Goal: Check status: Check status

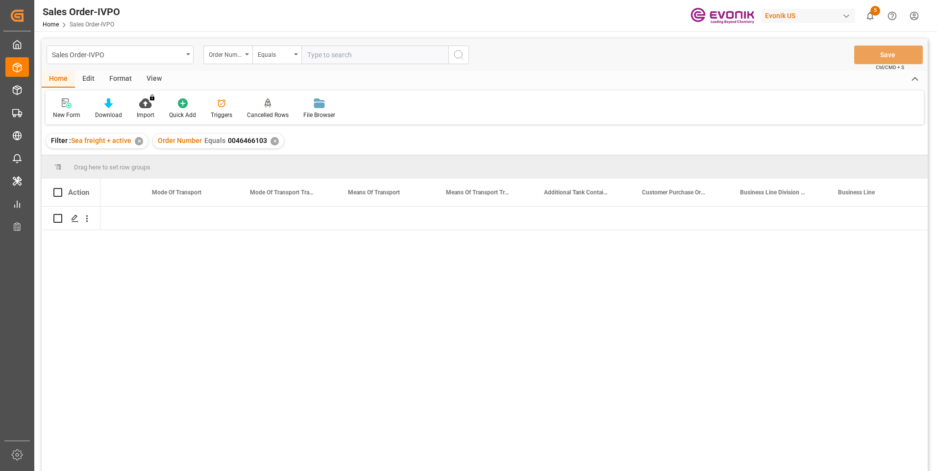
scroll to position [0, 1528]
click at [329, 49] on input "text" at bounding box center [374, 55] width 147 height 19
paste input "2007147837"
type input "2007147837"
click at [464, 55] on icon "search button" at bounding box center [459, 55] width 12 height 12
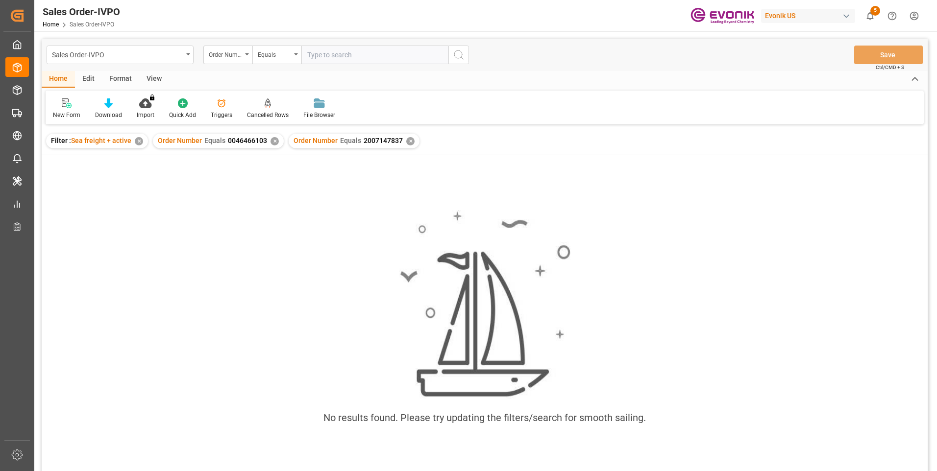
click at [275, 144] on div "✕" at bounding box center [274, 141] width 8 height 8
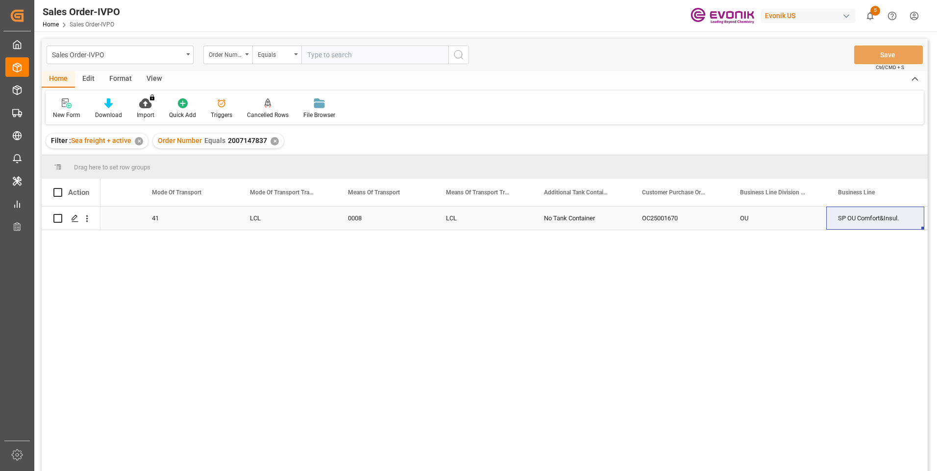
click at [662, 217] on div "OC25001670" at bounding box center [679, 218] width 98 height 23
click at [318, 55] on input "text" at bounding box center [374, 55] width 147 height 19
paste input "0046465934"
type input "0046465934"
click at [457, 56] on icon "search button" at bounding box center [459, 55] width 12 height 12
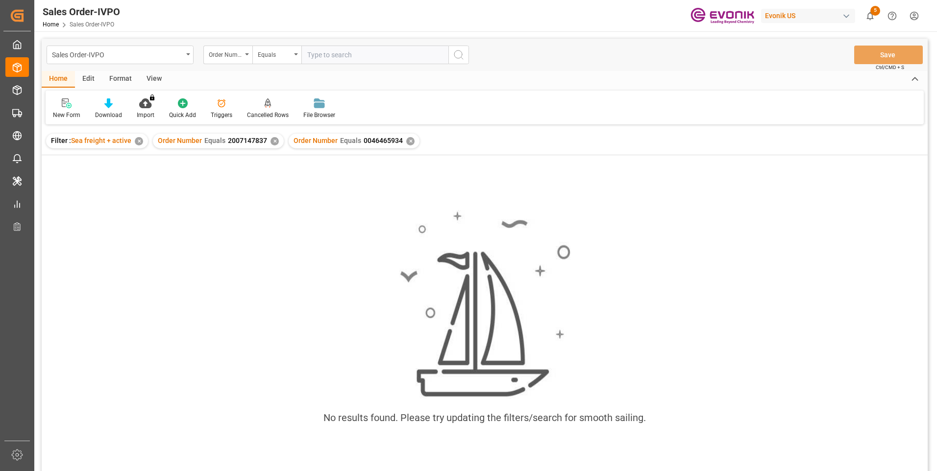
click at [270, 141] on div "✕" at bounding box center [274, 141] width 8 height 8
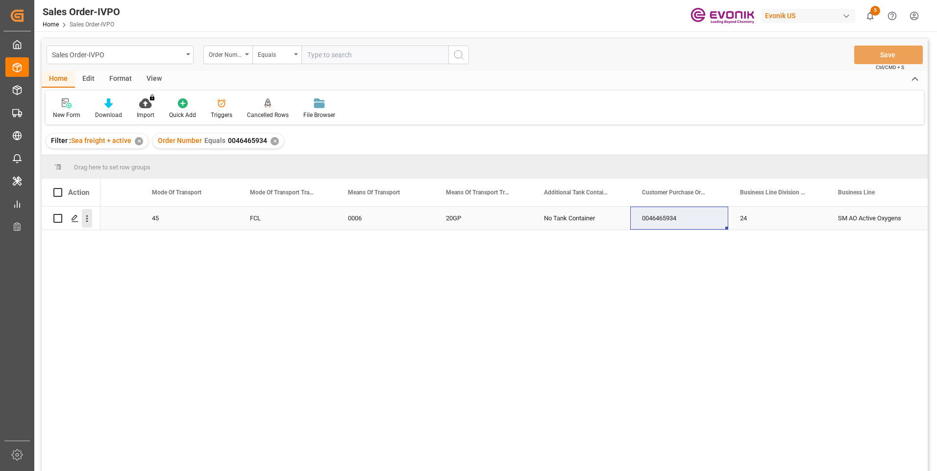
click at [84, 221] on icon "open menu" at bounding box center [87, 219] width 10 height 10
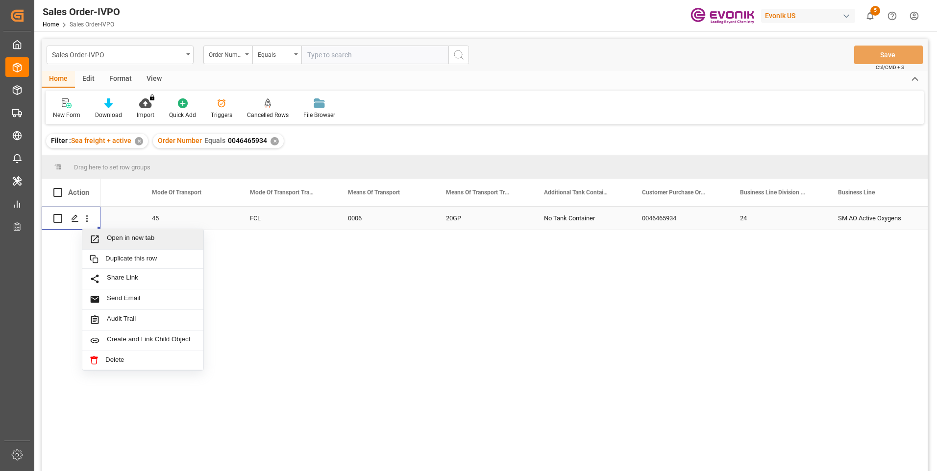
click at [112, 240] on span "Open in new tab" at bounding box center [151, 239] width 89 height 10
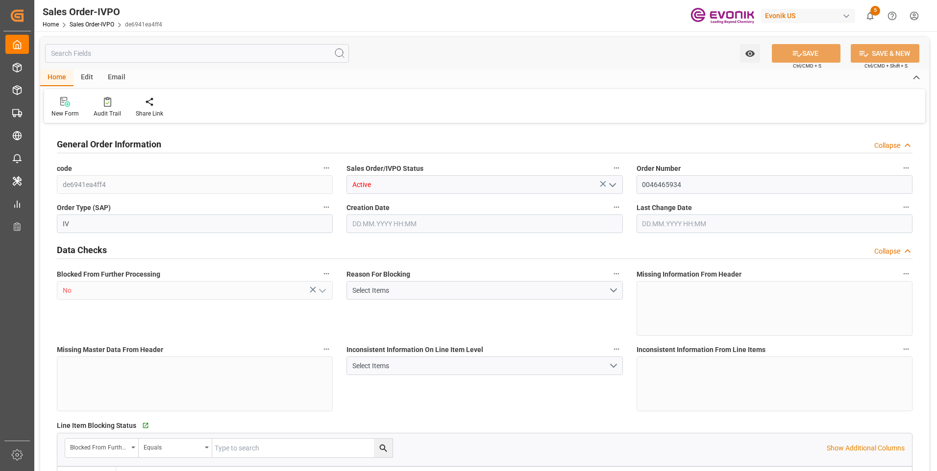
type input "BEANR"
type input "0"
type input "1"
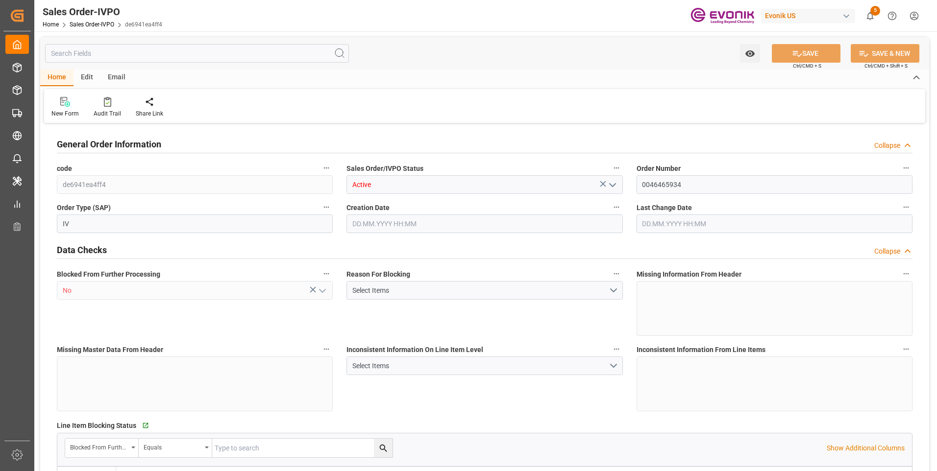
type input "11117.76"
type input "25.3018"
type input "17000"
type input "30"
type input "29.07.2025 13:34"
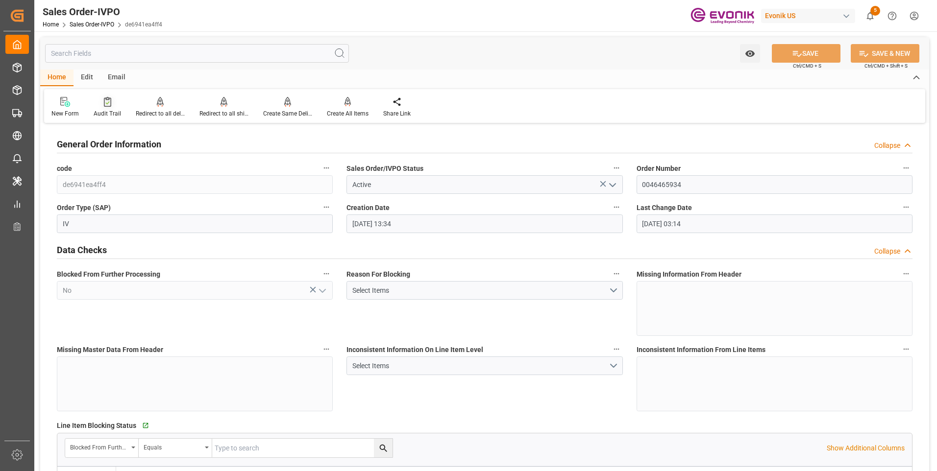
type input "14.08.2025 03:14"
click at [89, 54] on input "text" at bounding box center [197, 53] width 304 height 19
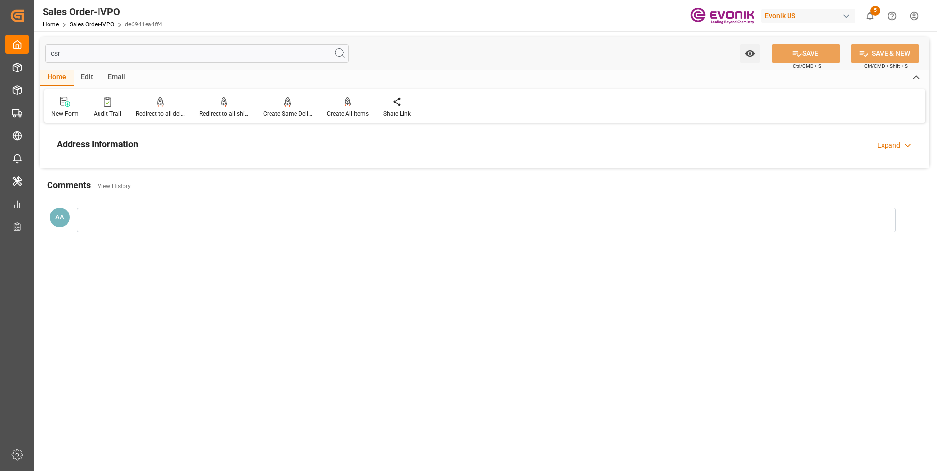
click at [101, 141] on h2 "Address Information" at bounding box center [97, 144] width 81 height 13
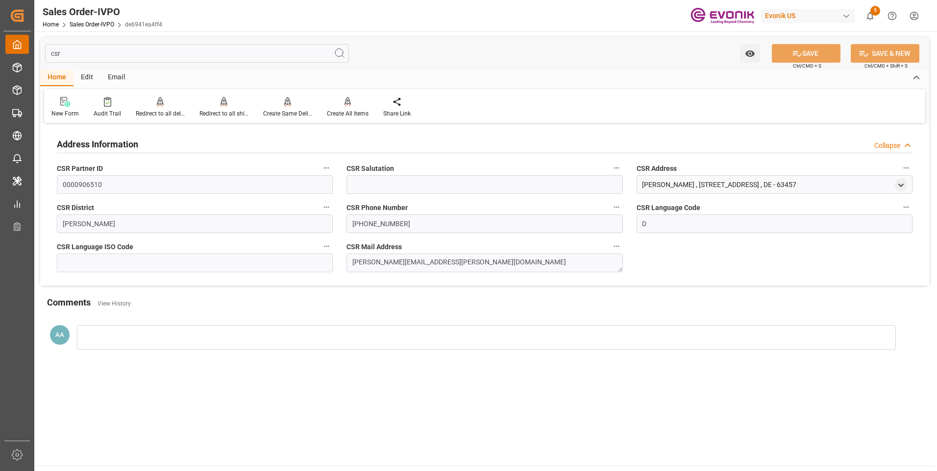
drag, startPoint x: 65, startPoint y: 52, endPoint x: 25, endPoint y: 53, distance: 39.7
click at [25, 53] on div "Created by potrace 1.15, written by Peter Selinger 2001-2017 Created by potrace…" at bounding box center [468, 235] width 937 height 471
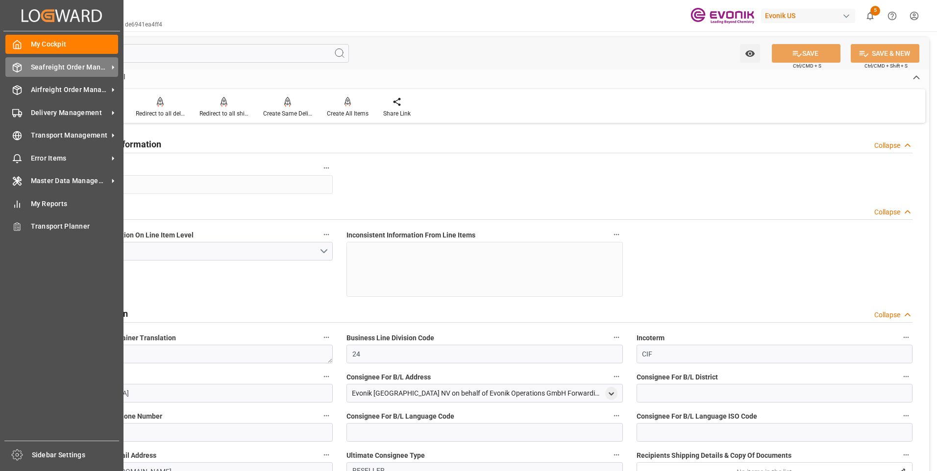
type input "co"
type input "1"
type input "17000"
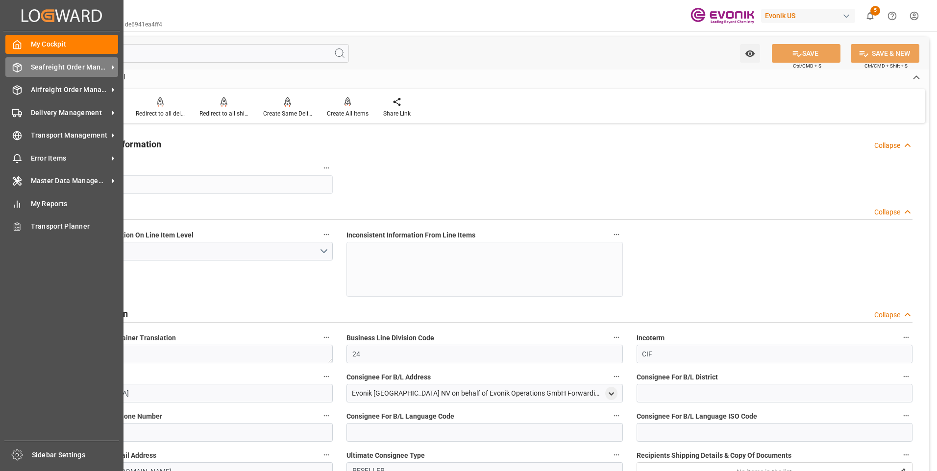
type input "30"
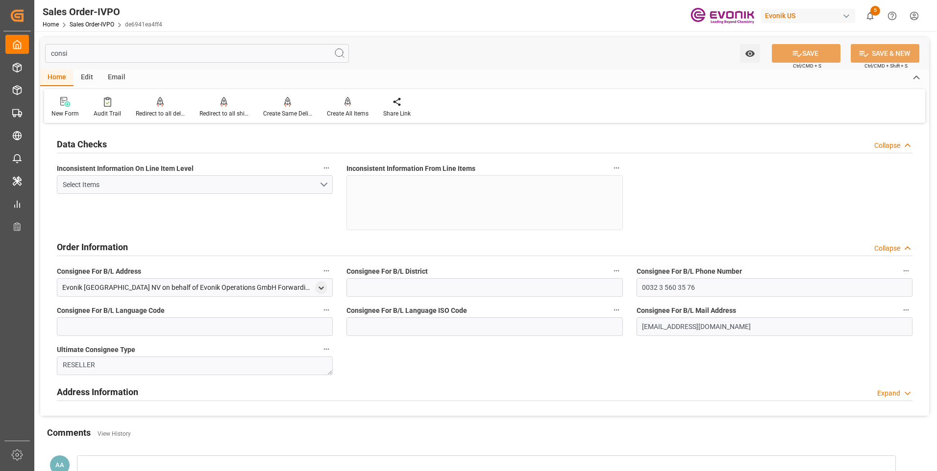
type input "consi"
drag, startPoint x: 74, startPoint y: 56, endPoint x: 46, endPoint y: 50, distance: 29.4
click at [50, 51] on input "consi" at bounding box center [197, 53] width 304 height 19
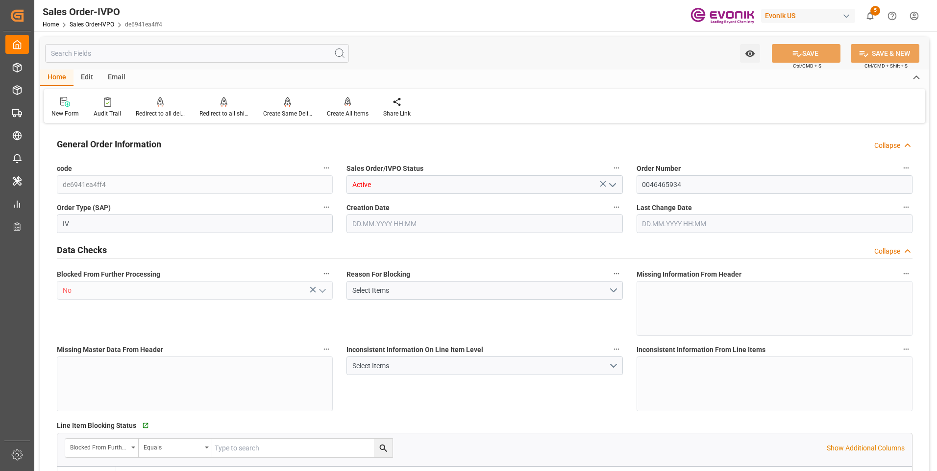
type input "BEANR"
type input "0"
type input "1"
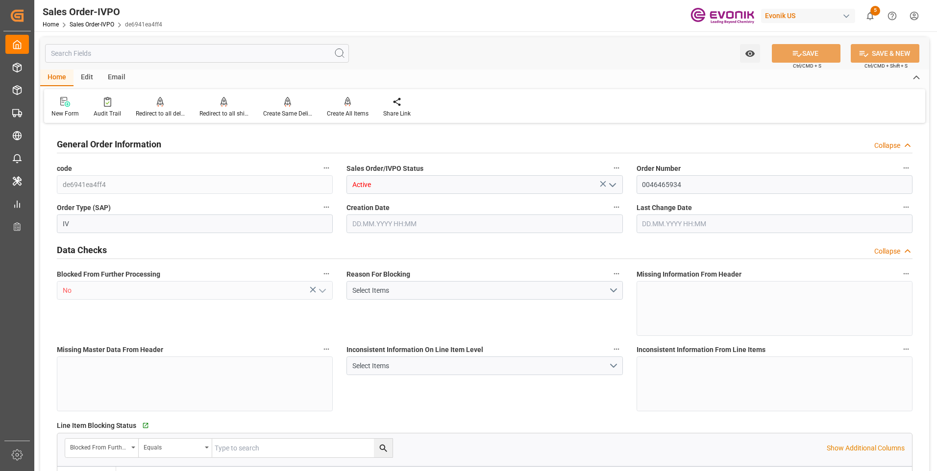
type input "11117.76"
type input "25.3018"
type input "17000"
type input "30"
type input "29.07.2025 13:34"
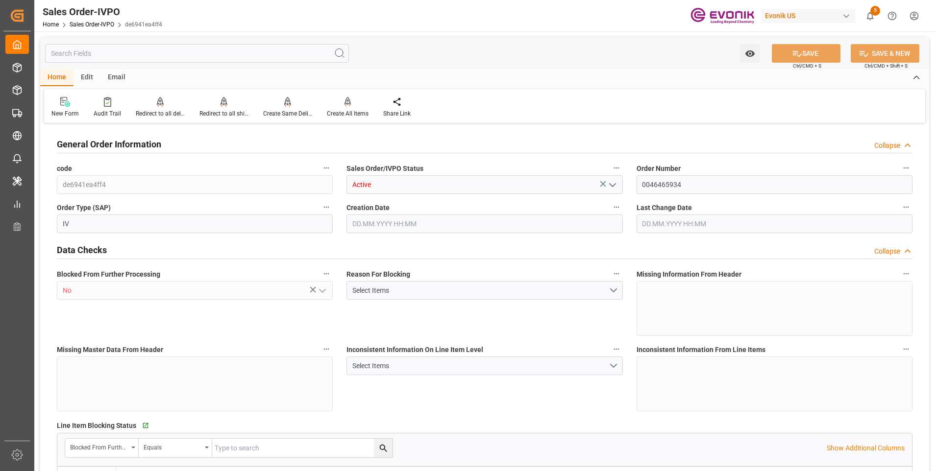
type input "14.08.2025 03:14"
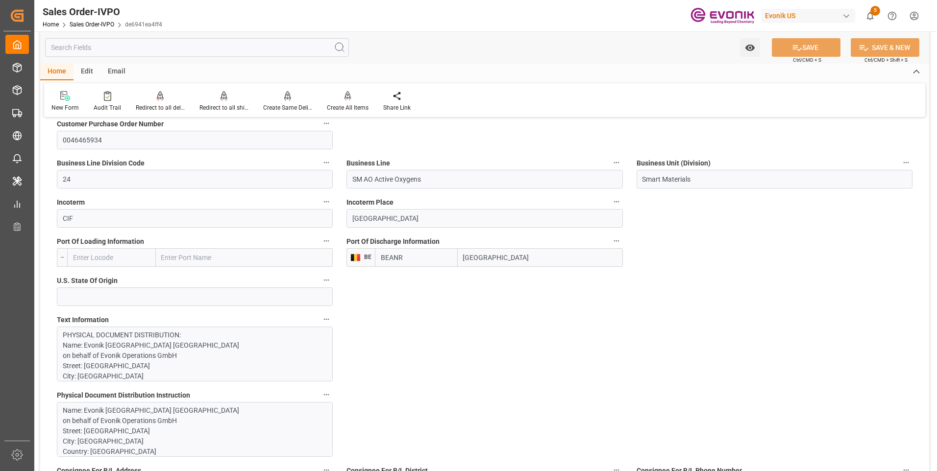
scroll to position [686, 0]
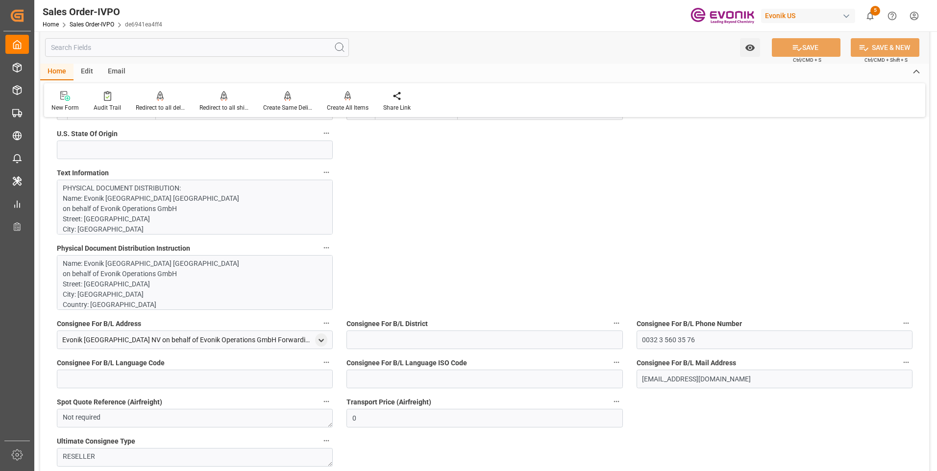
click at [168, 281] on p "Name: Evonik Antwerpen NV on behalf of Evonik Operations GmbH Street: Tijsmanst…" at bounding box center [191, 351] width 257 height 185
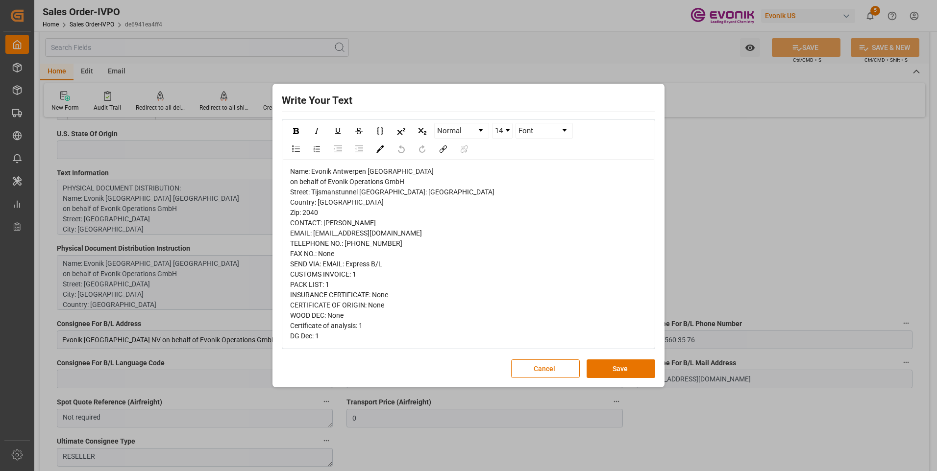
click at [406, 289] on div "Name: Evonik Antwerpen NV on behalf of Evonik Operations GmbH Street: Tijsmanst…" at bounding box center [468, 254] width 357 height 175
click at [204, 169] on div "Write Your Text Normal 14 Font Name: Evonik Antwerpen NV on behalf of Evonik Op…" at bounding box center [468, 235] width 937 height 471
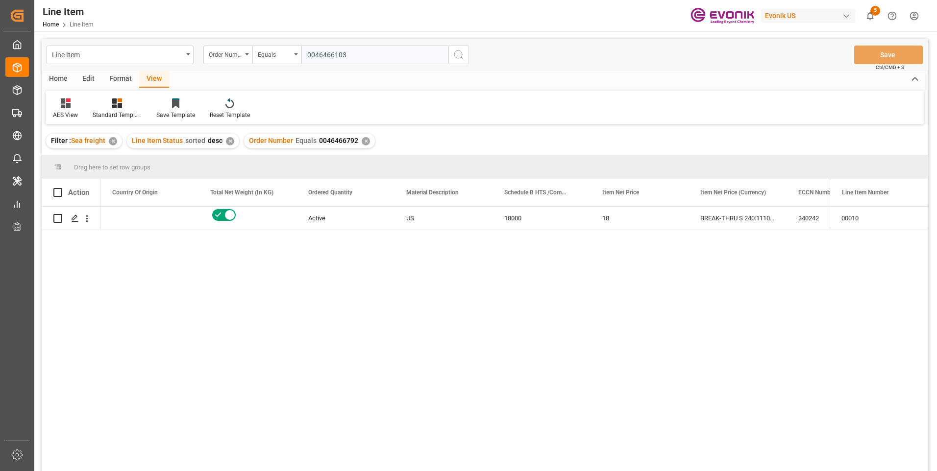
scroll to position [0, 294]
click at [336, 53] on input "0046466103" at bounding box center [374, 55] width 147 height 19
type input "0046465934"
click at [460, 54] on icon "search button" at bounding box center [459, 55] width 12 height 12
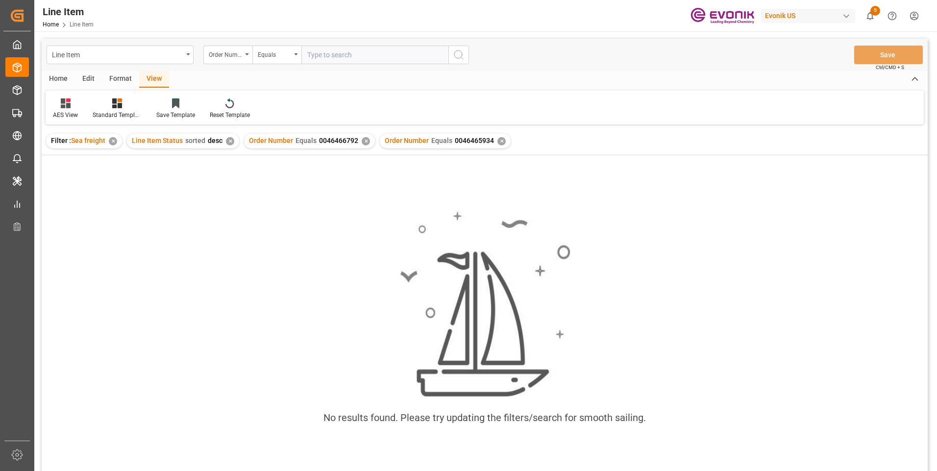
click at [362, 140] on div "✕" at bounding box center [365, 141] width 8 height 8
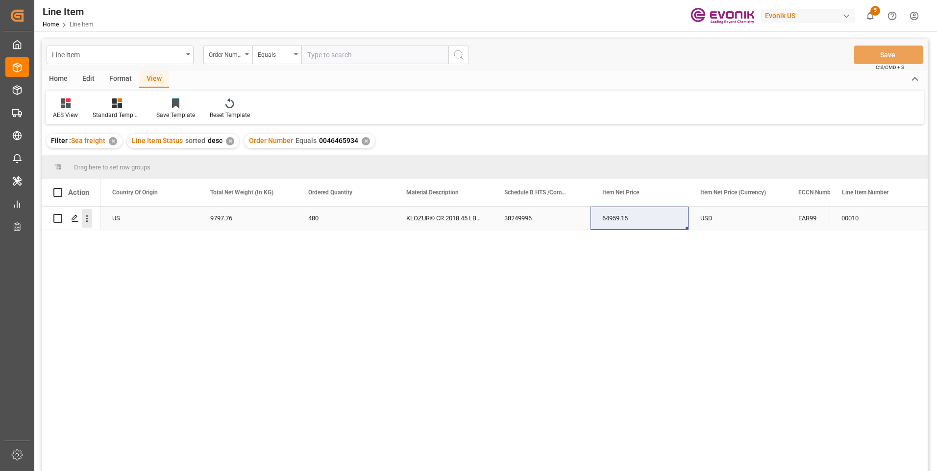
click at [86, 220] on icon "open menu" at bounding box center [87, 219] width 10 height 10
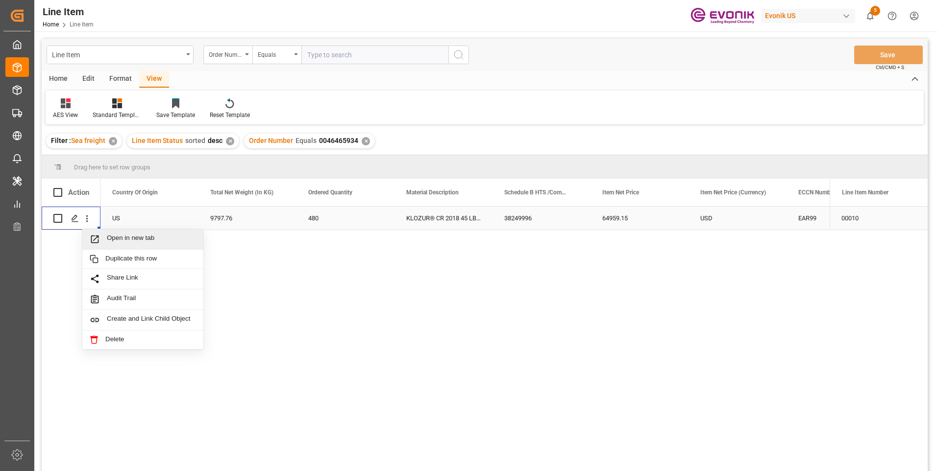
click at [109, 240] on span "Open in new tab" at bounding box center [151, 239] width 89 height 10
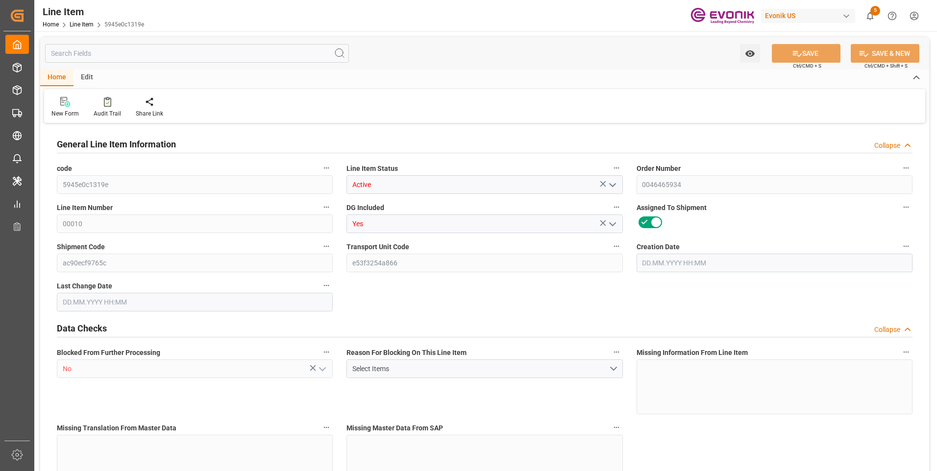
type input "20"
type input "10637.76"
type input "9797.76"
type input "25.3018"
type input "480"
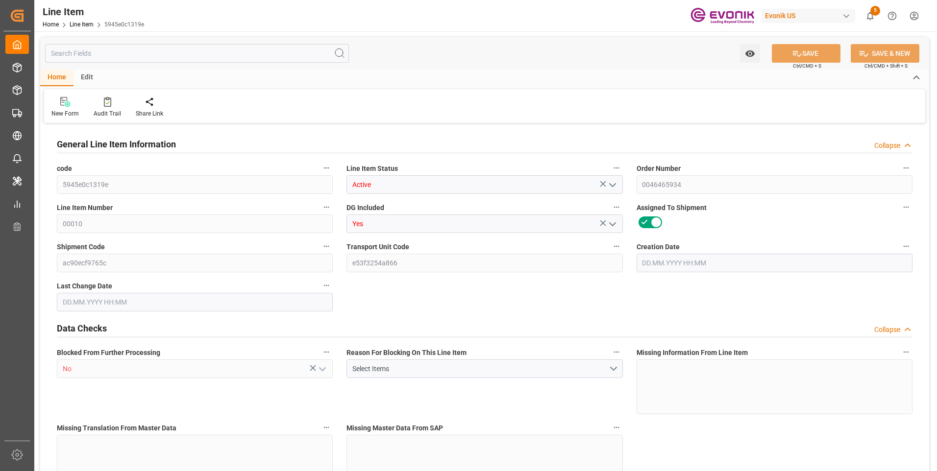
type input "64959.15"
type input "480"
type input "10637.76"
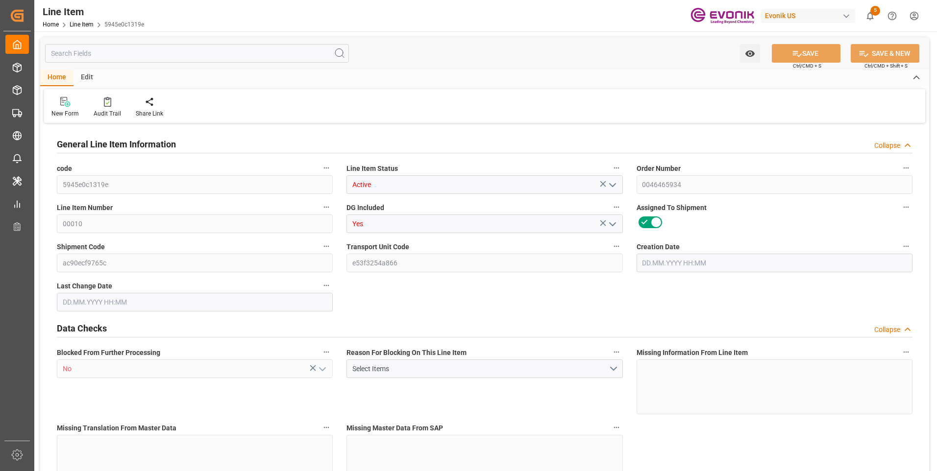
type input "11117.76"
type input "9797.76"
type input "25.3018"
type input "25301.76"
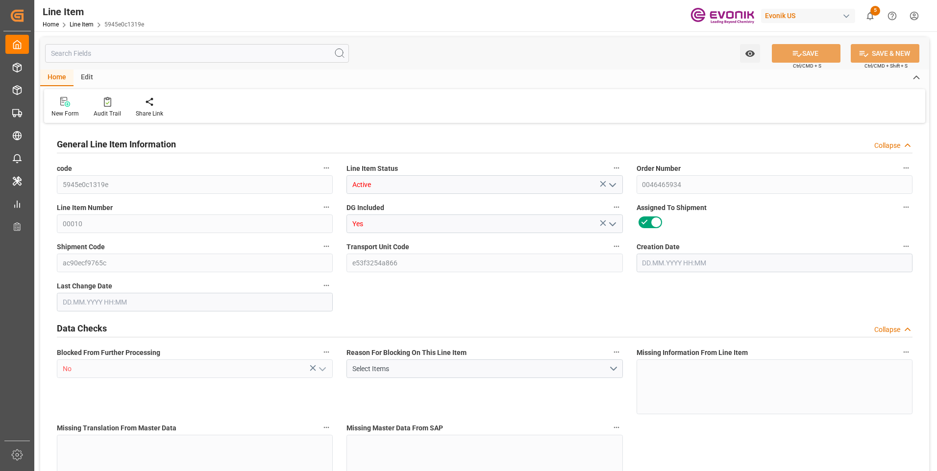
type input "0"
type input "29.07.2025 13:34"
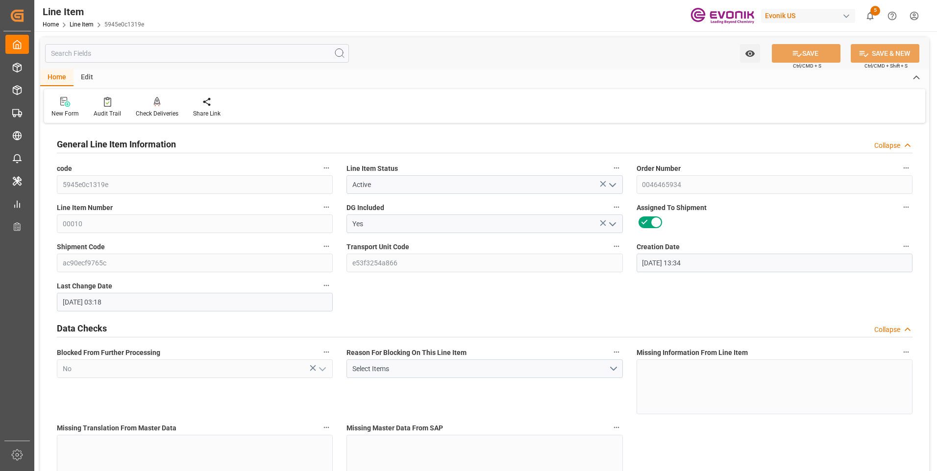
type input "14.08.2025 03:18"
type input "15.10.2025"
type input "17.09.2025"
type input "12.09.2025"
click at [108, 53] on input "text" at bounding box center [197, 53] width 304 height 19
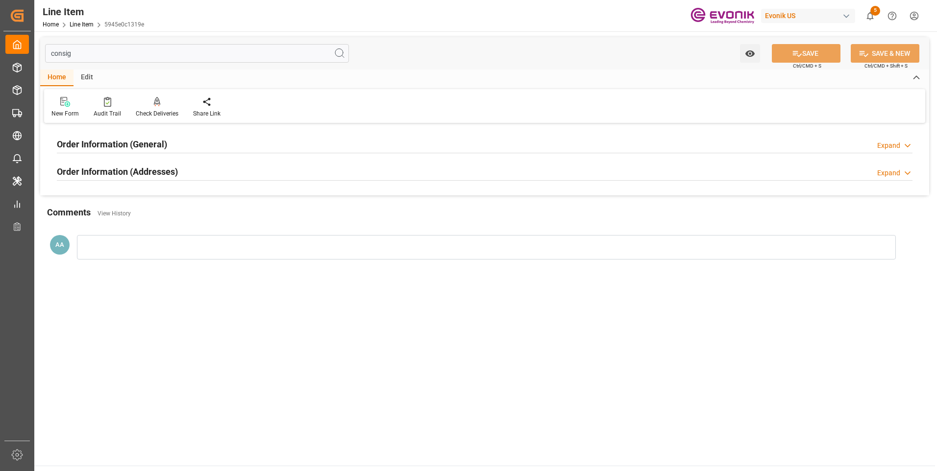
type input "consig"
click at [143, 141] on h2 "Order Information (General)" at bounding box center [112, 144] width 110 height 13
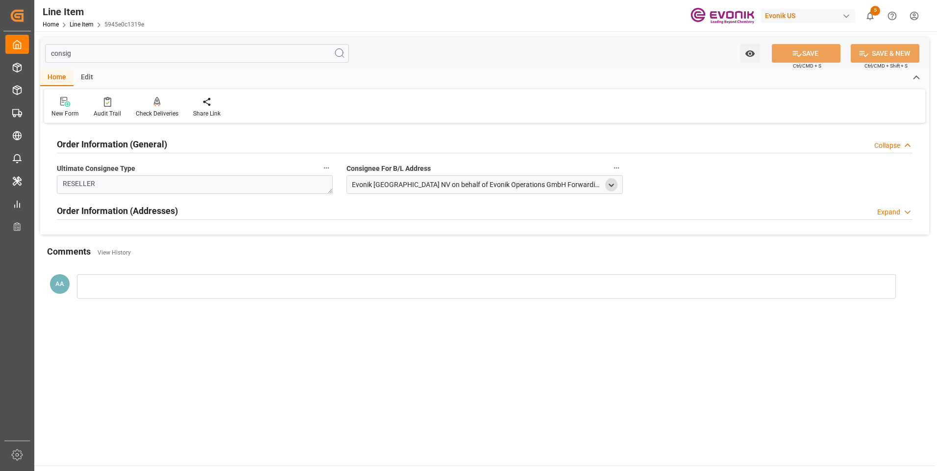
drag, startPoint x: 609, startPoint y: 184, endPoint x: 610, endPoint y: 190, distance: 5.5
click at [609, 186] on icon "open menu" at bounding box center [611, 185] width 8 height 8
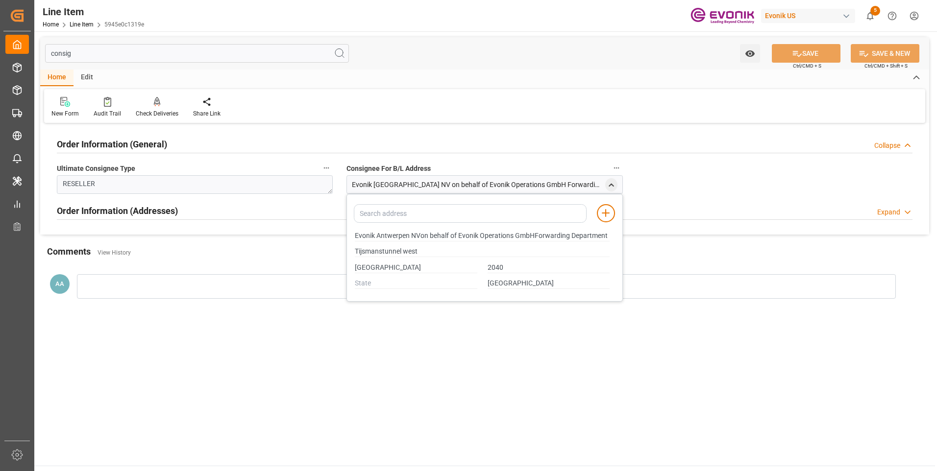
click at [896, 214] on div "Expand" at bounding box center [888, 212] width 23 height 10
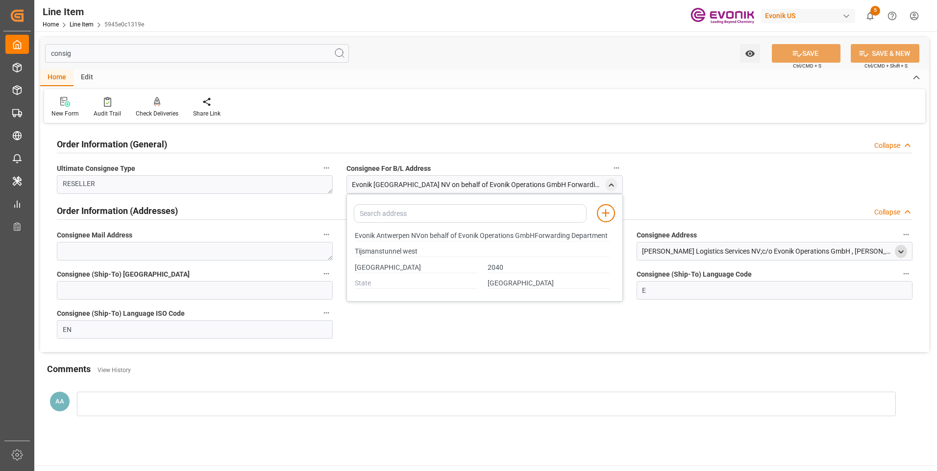
click at [904, 252] on icon "open menu" at bounding box center [900, 252] width 8 height 8
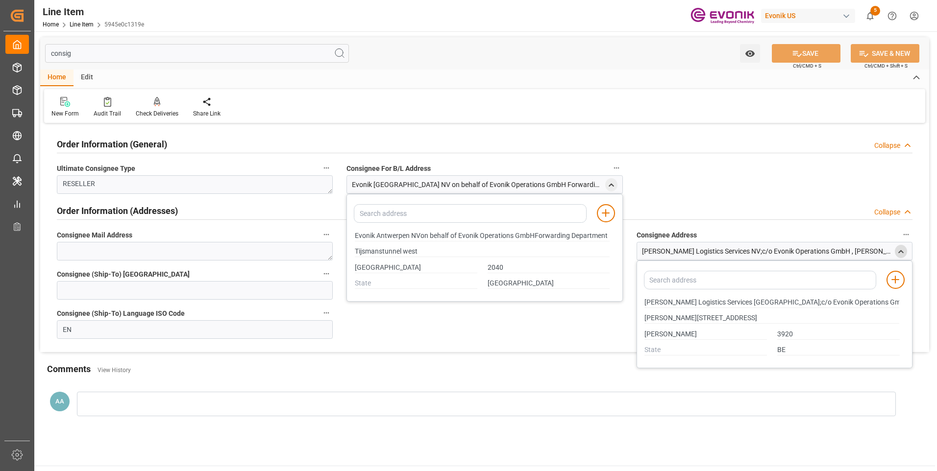
type input "Evonik Antwerpen NVon behalf of Evonik Operations GmbHForwarding Department"
